Goal: Navigation & Orientation: Find specific page/section

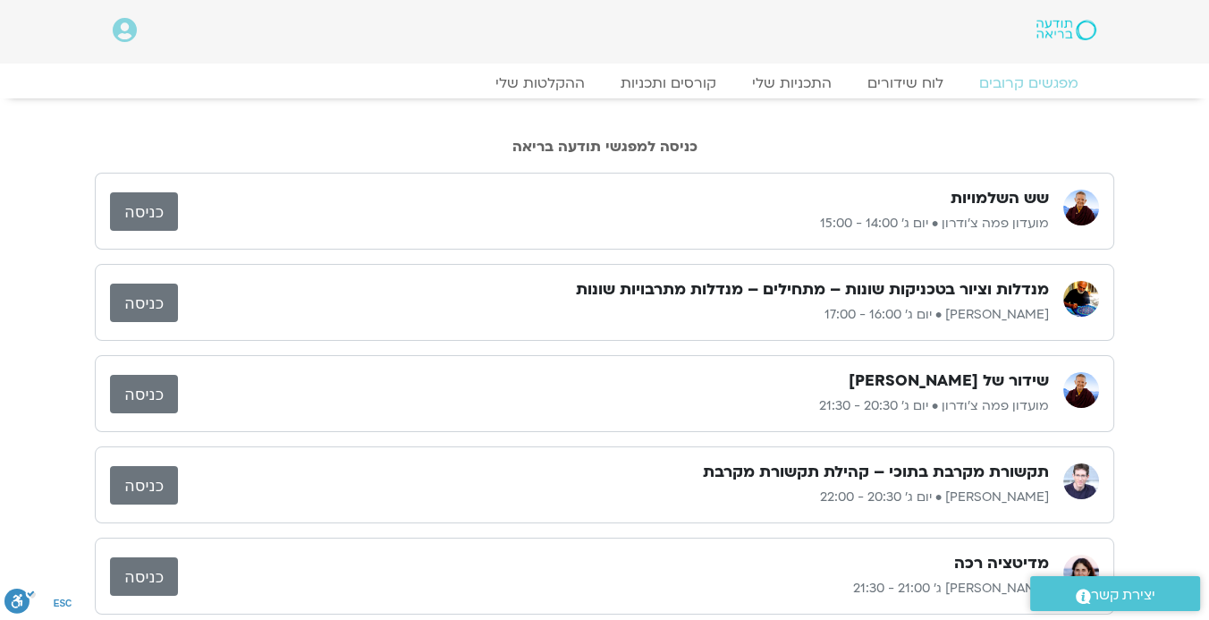
click at [1072, 27] on img at bounding box center [1067, 30] width 60 height 21
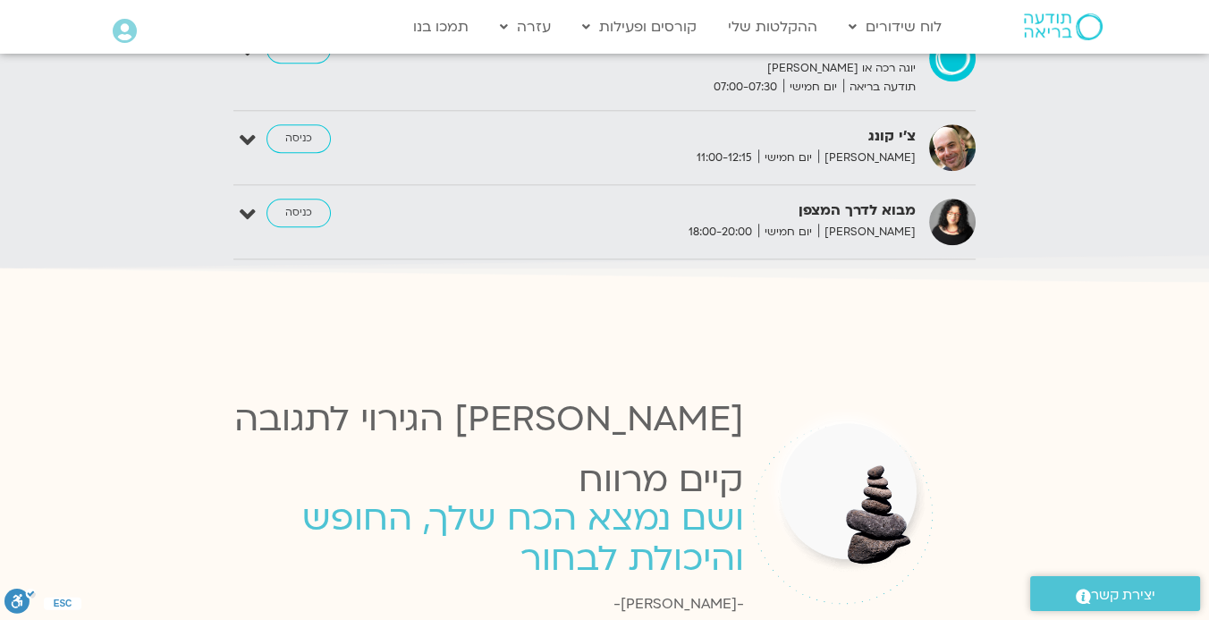
scroll to position [1608, 0]
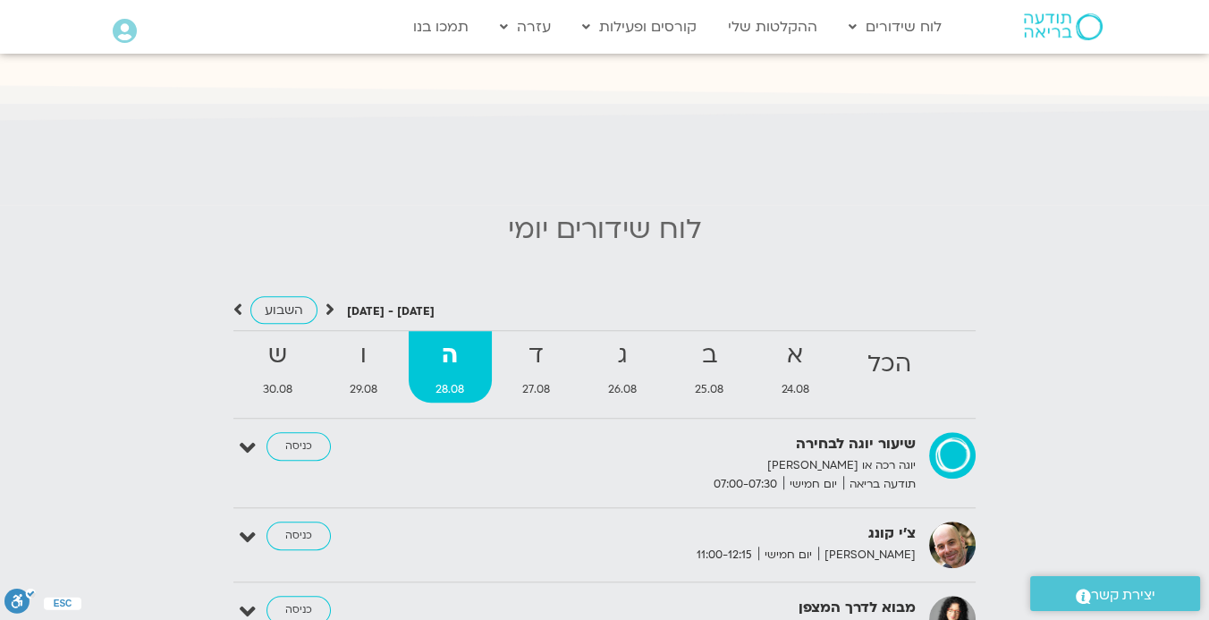
click at [127, 24] on icon at bounding box center [125, 31] width 24 height 25
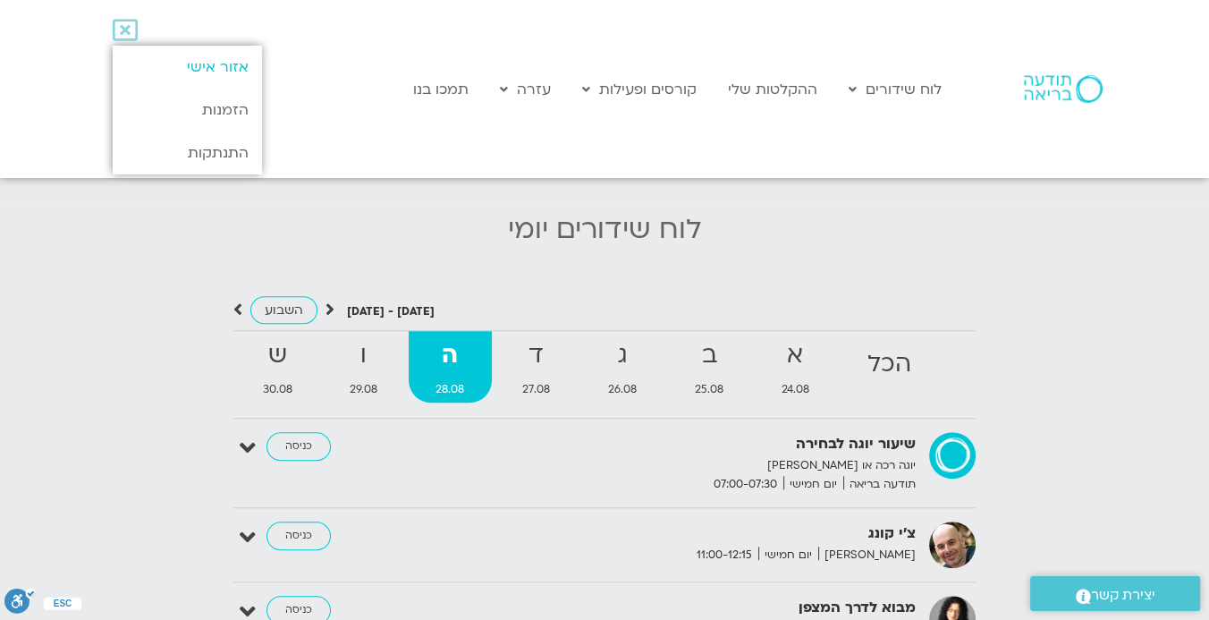
click at [174, 64] on link "אזור אישי" at bounding box center [187, 67] width 149 height 43
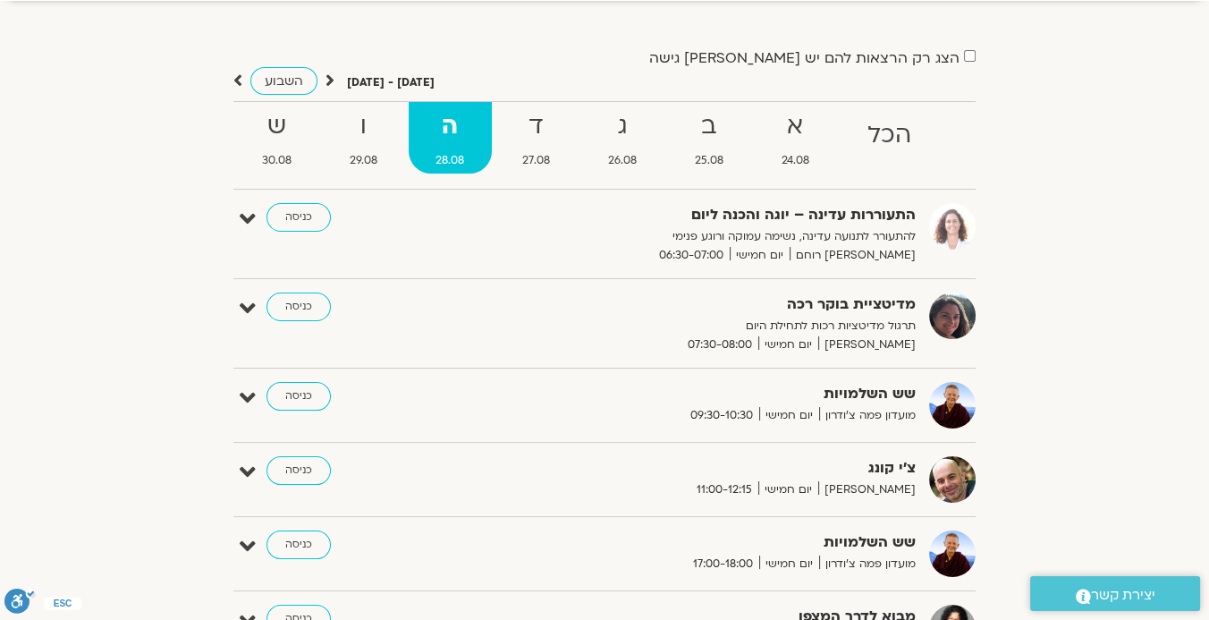
scroll to position [298, 0]
